Goal: Feedback & Contribution: Submit feedback/report problem

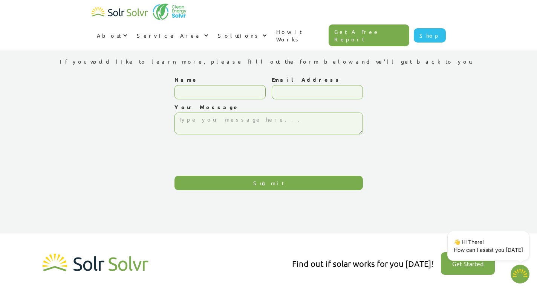
type textarea "x"
click at [215, 131] on textarea "Your Message" at bounding box center [268, 124] width 188 height 22
paste textarea "Re: Drop Traffic Hi Good Morning, I have found some major errors that correspon…"
type textarea "Re: Drop Traffic Hi Good Morning, I have found some major errors that correspon…"
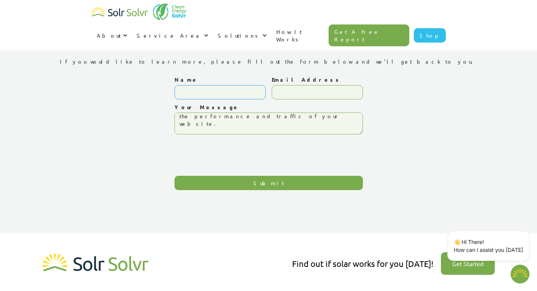
click at [230, 93] on input "Name" at bounding box center [219, 92] width 91 height 14
click at [288, 98] on input "Email Address" at bounding box center [317, 92] width 91 height 14
type input "Jessica Carner"
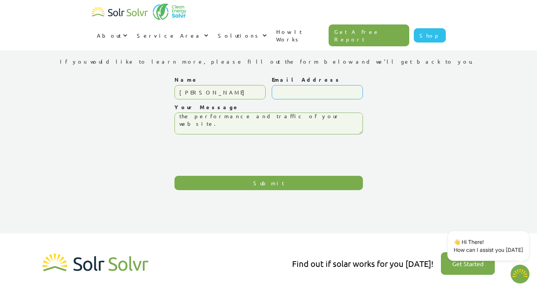
type input "jessicaseocarnerdigital@gmail.com"
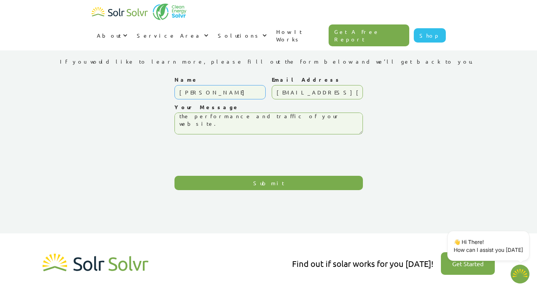
drag, startPoint x: 219, startPoint y: 92, endPoint x: 219, endPoint y: 98, distance: 5.7
click at [219, 92] on input "Jessica Carner" at bounding box center [219, 92] width 91 height 14
click at [174, 152] on iframe "Contact Us Form" at bounding box center [231, 152] width 115 height 29
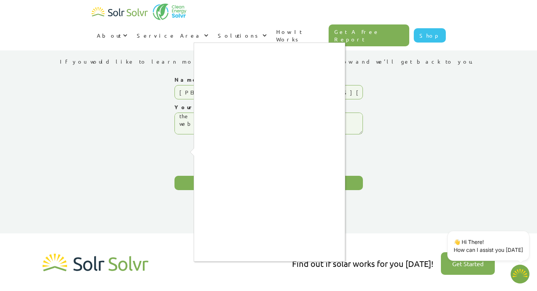
click at [349, 111] on div at bounding box center [268, 145] width 537 height 291
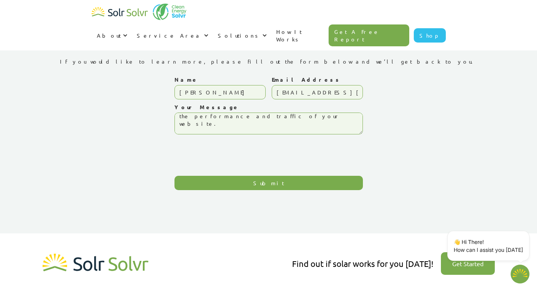
click at [187, 184] on input "Submit" at bounding box center [268, 183] width 188 height 14
type input "Please wait..."
type textarea "x"
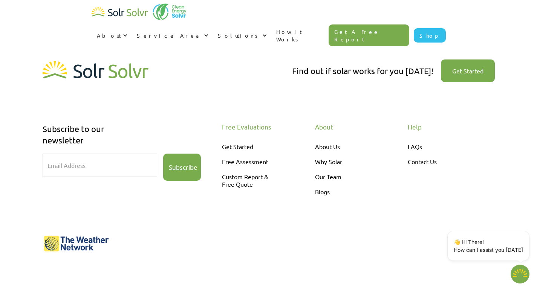
scroll to position [52, 0]
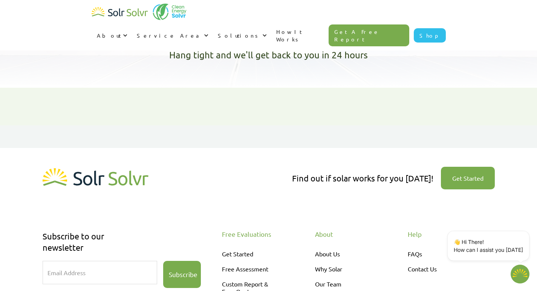
type textarea "x"
